Goal: Obtain resource: Download file/media

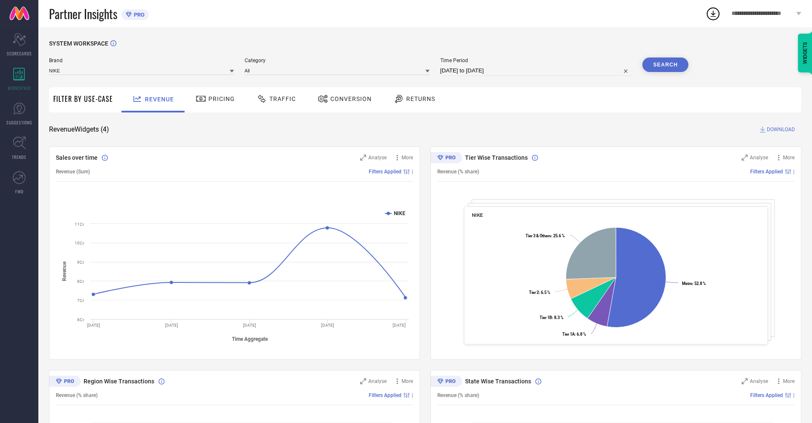
click at [342, 100] on span "Conversion" at bounding box center [350, 98] width 41 height 7
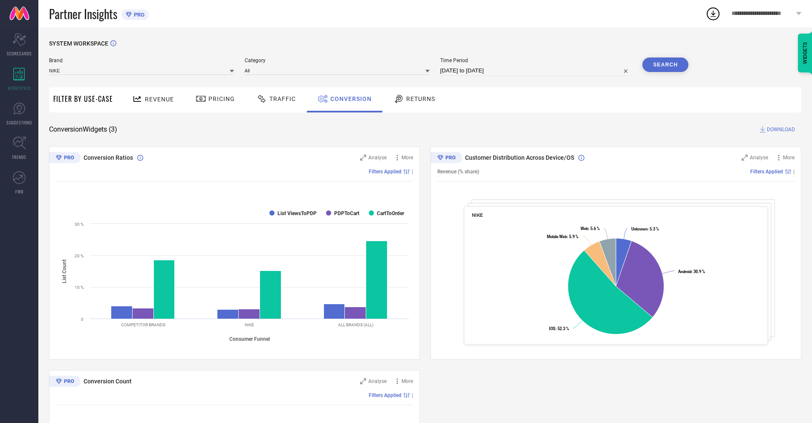
click at [535, 71] on input "[DATE] to [DATE]" at bounding box center [536, 71] width 192 height 10
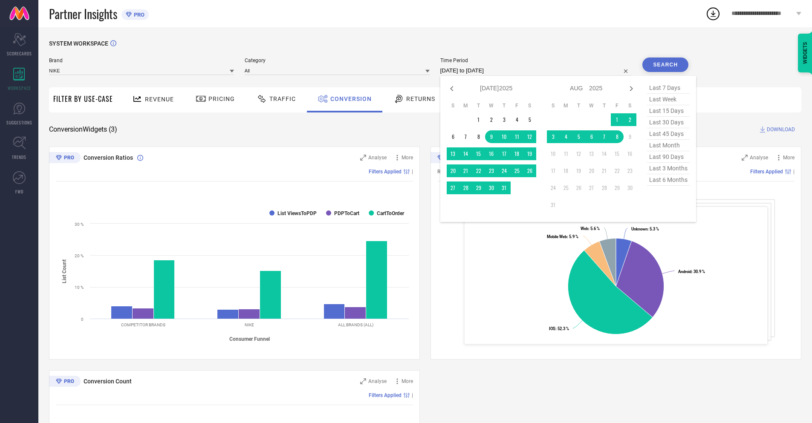
select select "7"
select select "2025"
select select "8"
select select "2025"
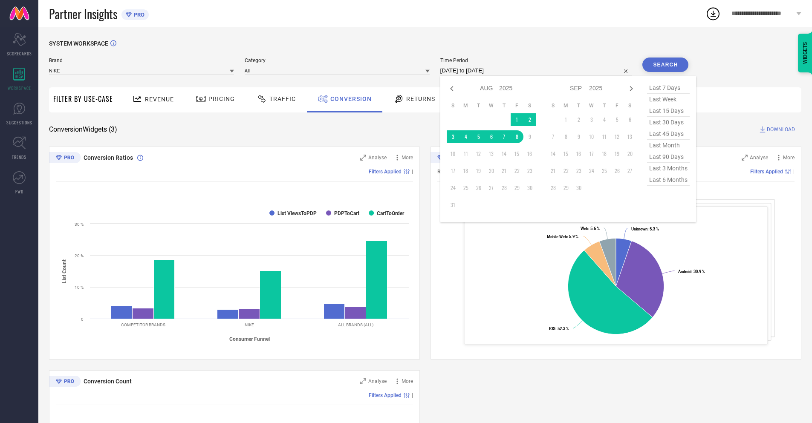
click at [515, 137] on td "8" at bounding box center [517, 136] width 13 height 13
type input "[DATE] to [DATE]"
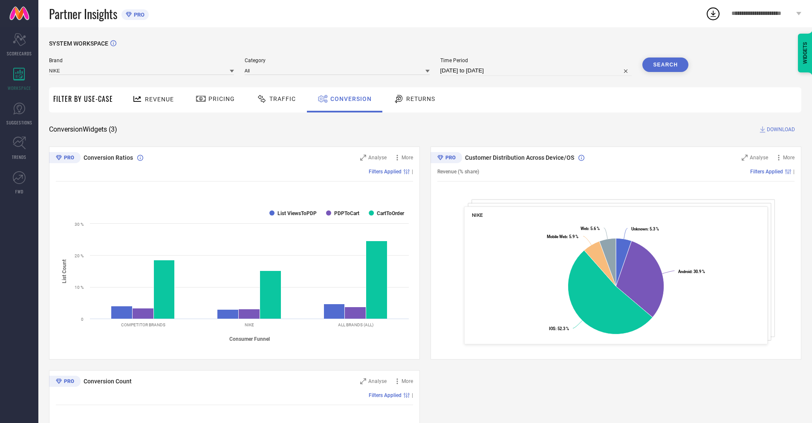
click at [665, 65] on button "Search" at bounding box center [665, 65] width 46 height 14
click at [781, 130] on span "DOWNLOAD" at bounding box center [781, 129] width 28 height 9
